Goal: Understand process/instructions

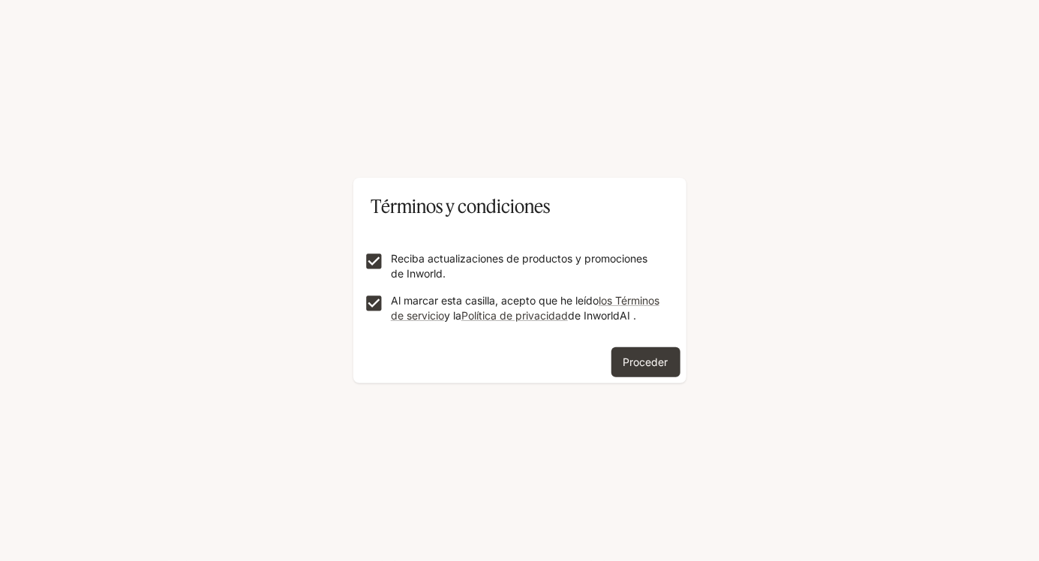
click at [675, 377] on button "Proceder" at bounding box center [646, 362] width 69 height 30
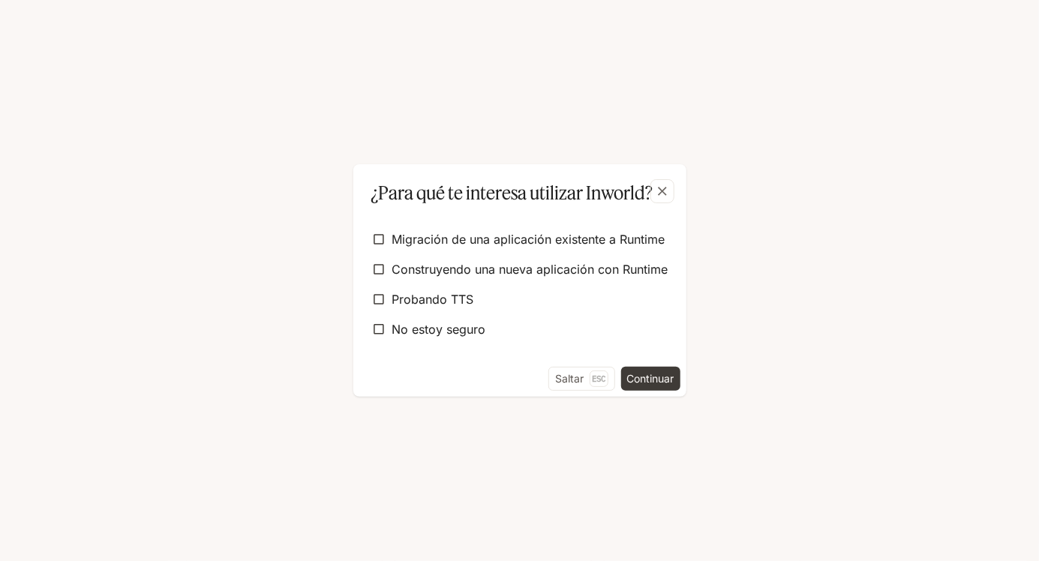
click at [678, 179] on button "button" at bounding box center [663, 191] width 36 height 36
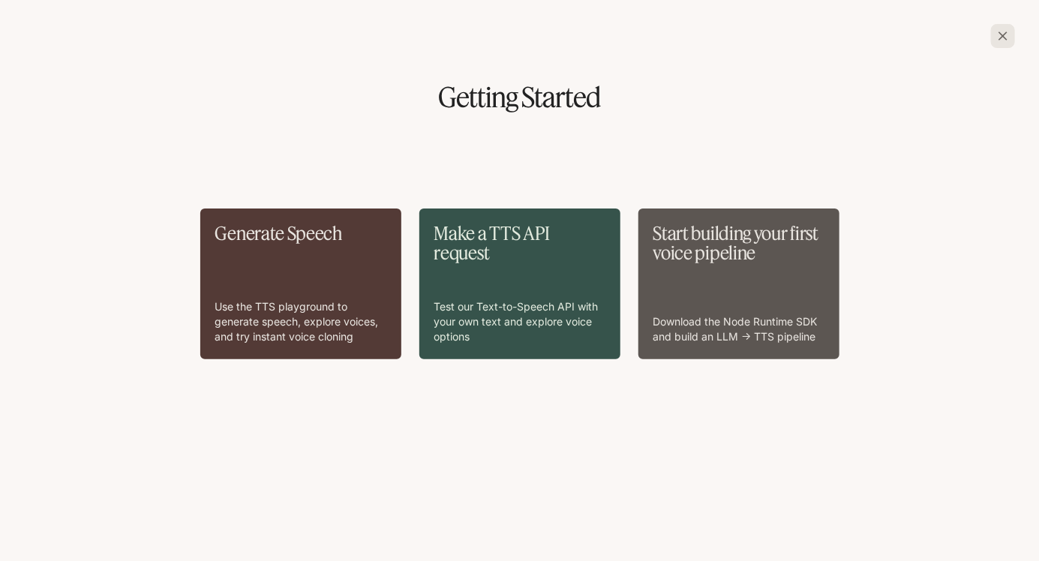
click at [654, 209] on div "Start building your first voice pipeline Download the Node Runtime SDK and buil…" at bounding box center [739, 284] width 201 height 151
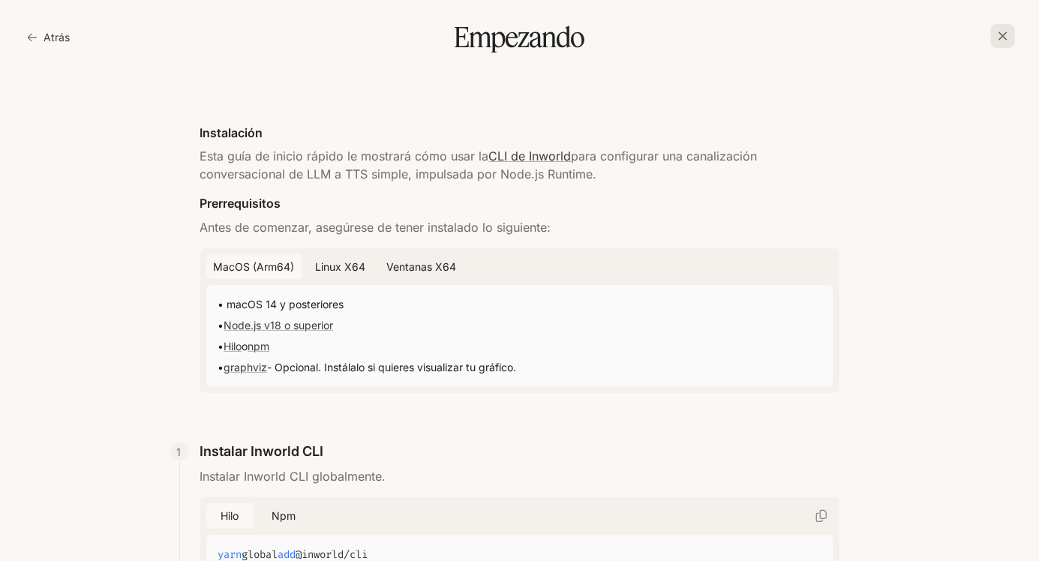
click at [31, 34] on icon "button" at bounding box center [32, 38] width 9 height 8
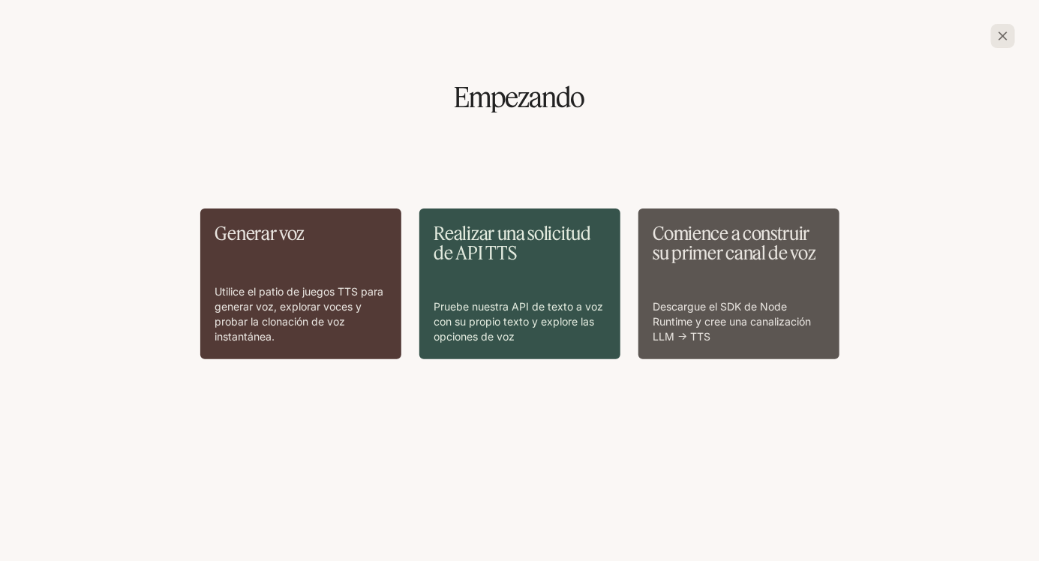
click at [956, 137] on div "Generar voz Utilice el patio de juegos TTS para generar voz, explorar voces y p…" at bounding box center [519, 305] width 1015 height 337
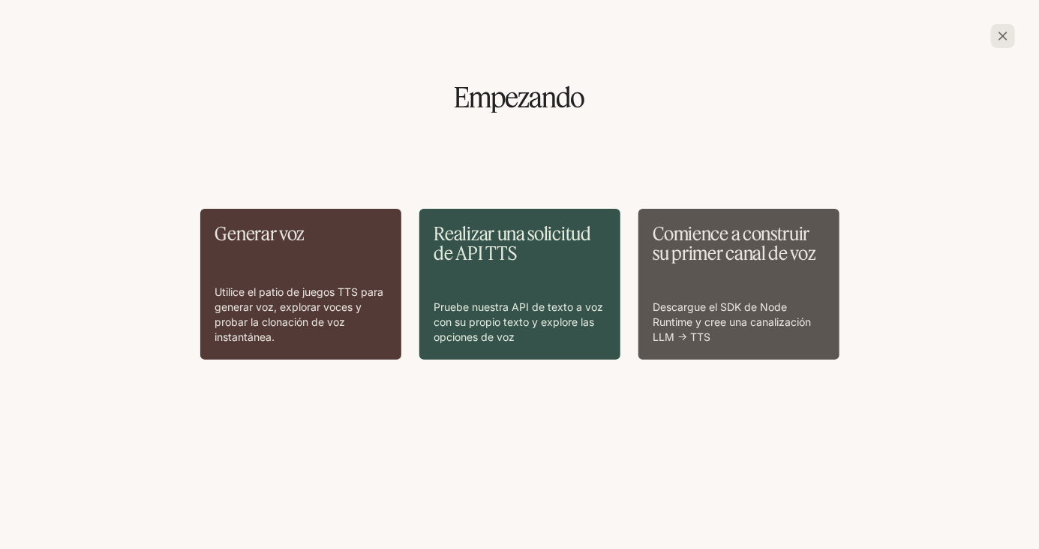
click at [206, 222] on div "Generar voz Utilice el patio de juegos TTS para generar voz, explorar voces y p…" at bounding box center [300, 284] width 201 height 151
